Goal: Navigation & Orientation: Find specific page/section

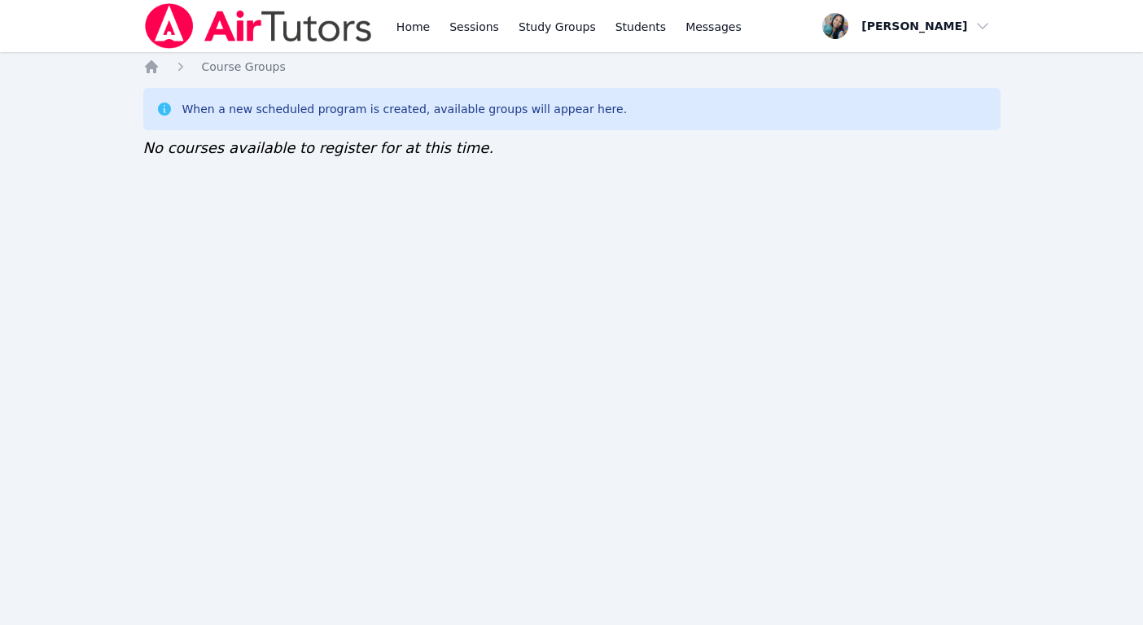
click at [723, 415] on div "Home Sessions Study Groups Students Messages Open user menu [PERSON_NAME] Open …" at bounding box center [571, 312] width 1143 height 625
